Goal: Task Accomplishment & Management: Use online tool/utility

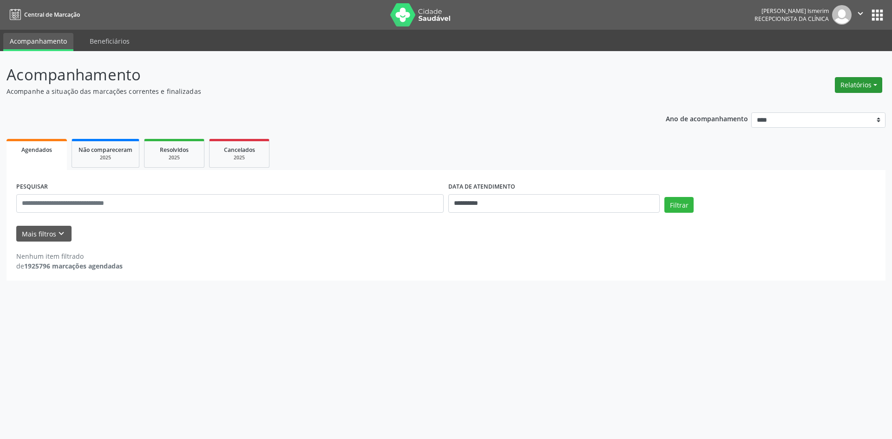
click at [844, 82] on button "Relatórios" at bounding box center [857, 85] width 47 height 16
click at [797, 108] on link "Agendamentos" at bounding box center [832, 104] width 100 height 13
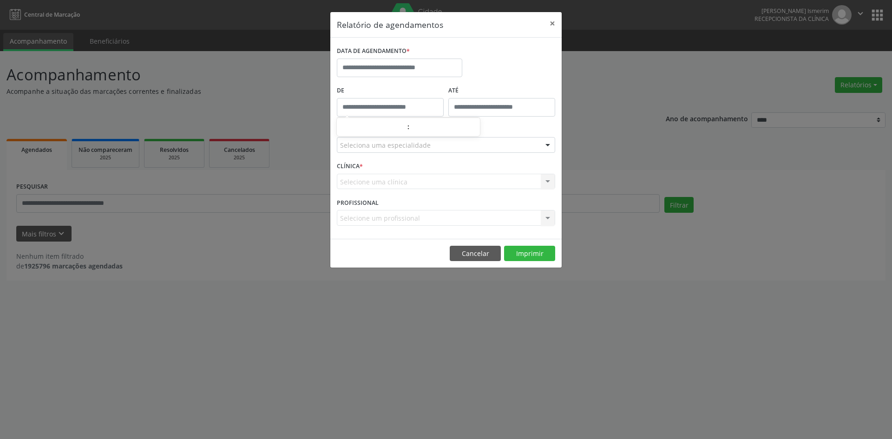
click at [418, 110] on input "text" at bounding box center [390, 107] width 107 height 19
type input "*****"
drag, startPoint x: 489, startPoint y: 247, endPoint x: 503, endPoint y: 230, distance: 21.5
click at [489, 247] on button "Cancelar" at bounding box center [475, 254] width 51 height 16
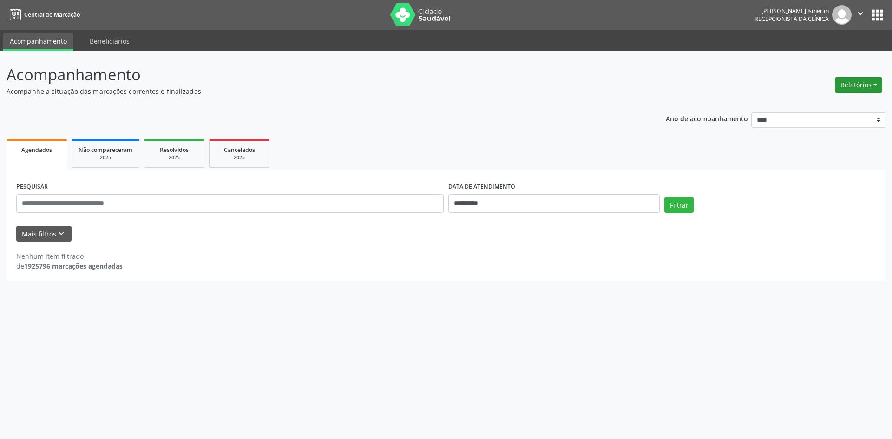
click at [854, 80] on button "Relatórios" at bounding box center [857, 85] width 47 height 16
click at [819, 99] on link "Agendamentos" at bounding box center [832, 104] width 100 height 13
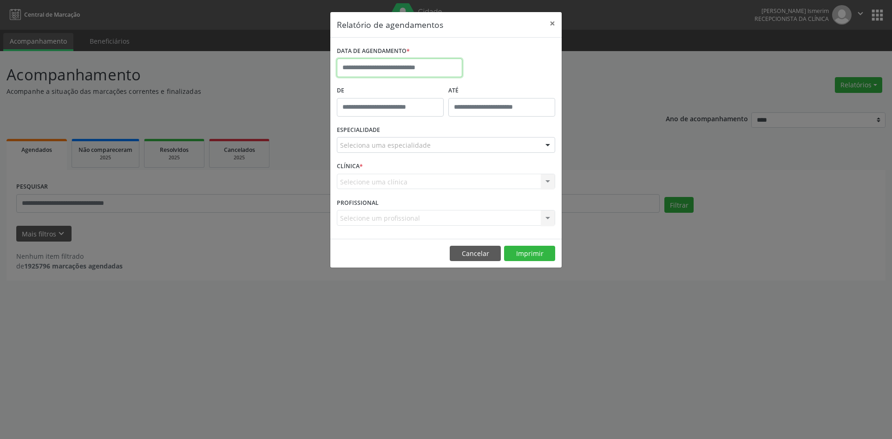
click at [403, 65] on input "text" at bounding box center [399, 68] width 125 height 19
click at [392, 170] on span "23" at bounding box center [387, 172] width 18 height 18
type input "**********"
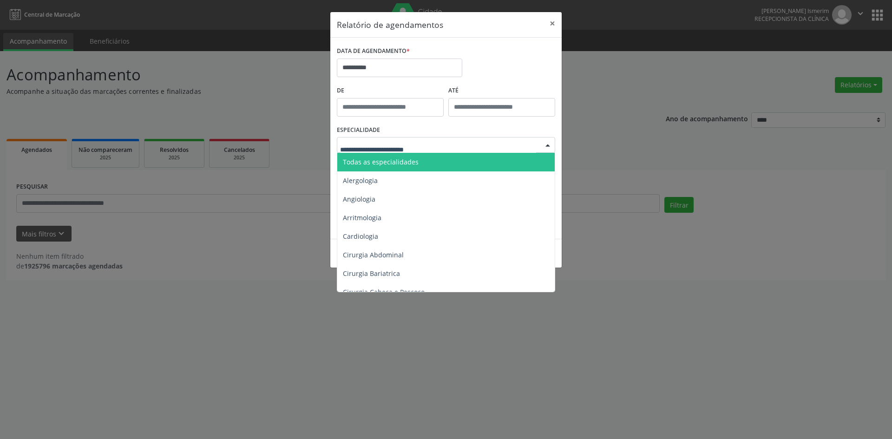
click at [453, 140] on div at bounding box center [446, 145] width 218 height 16
click at [445, 162] on span "Todas as especialidades" at bounding box center [446, 162] width 219 height 19
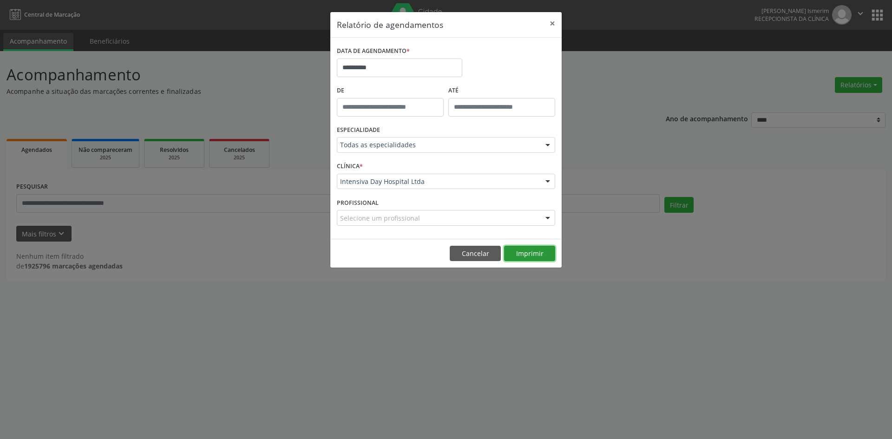
click at [525, 248] on button "Imprimir" at bounding box center [529, 254] width 51 height 16
